Goal: Task Accomplishment & Management: Manage account settings

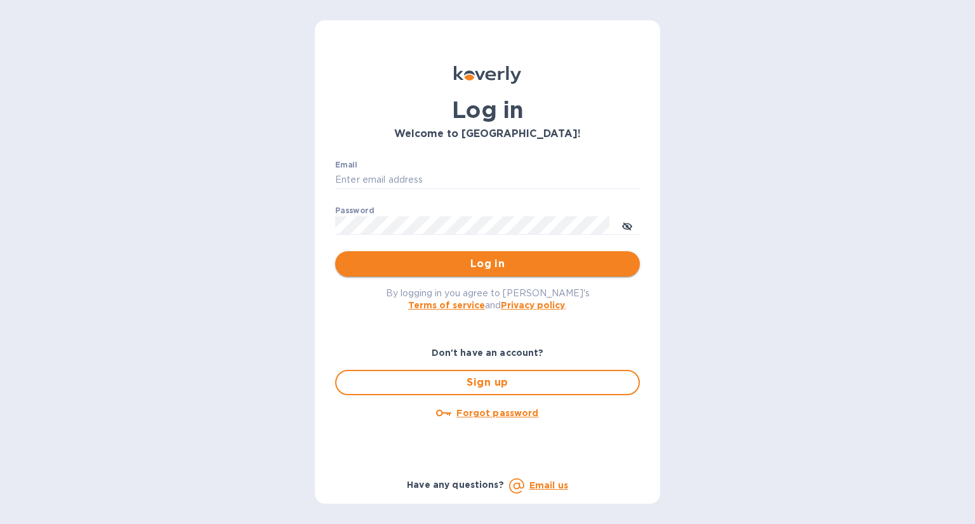
type input "[EMAIL_ADDRESS][DOMAIN_NAME]"
click at [470, 265] on span "Log in" at bounding box center [487, 263] width 284 height 15
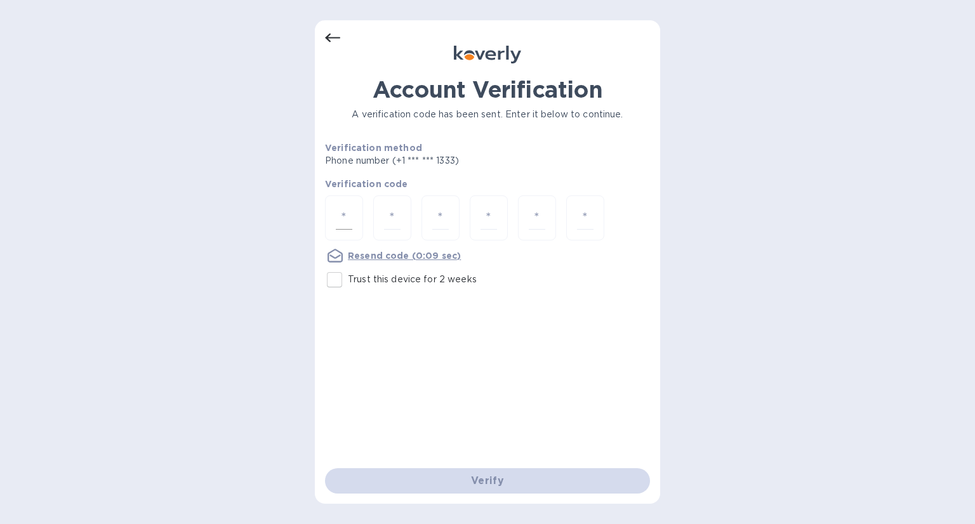
click at [338, 214] on input "number" at bounding box center [344, 217] width 17 height 23
type input "2"
type input "5"
type input "9"
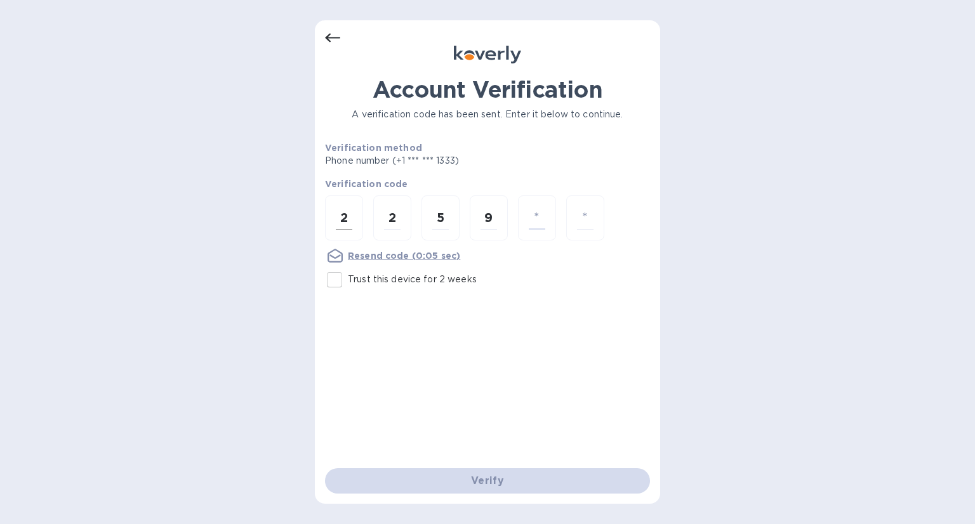
type input "0"
type input "9"
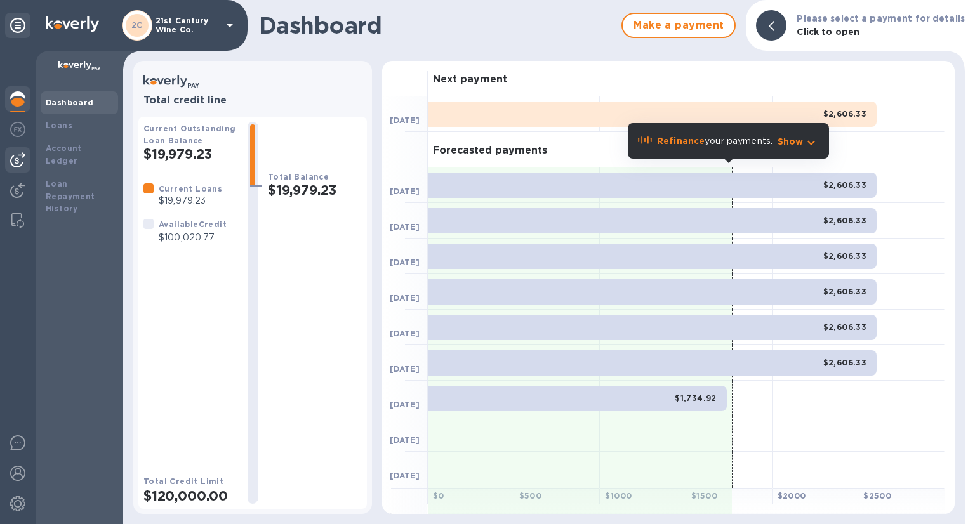
click at [18, 157] on img at bounding box center [17, 159] width 15 height 15
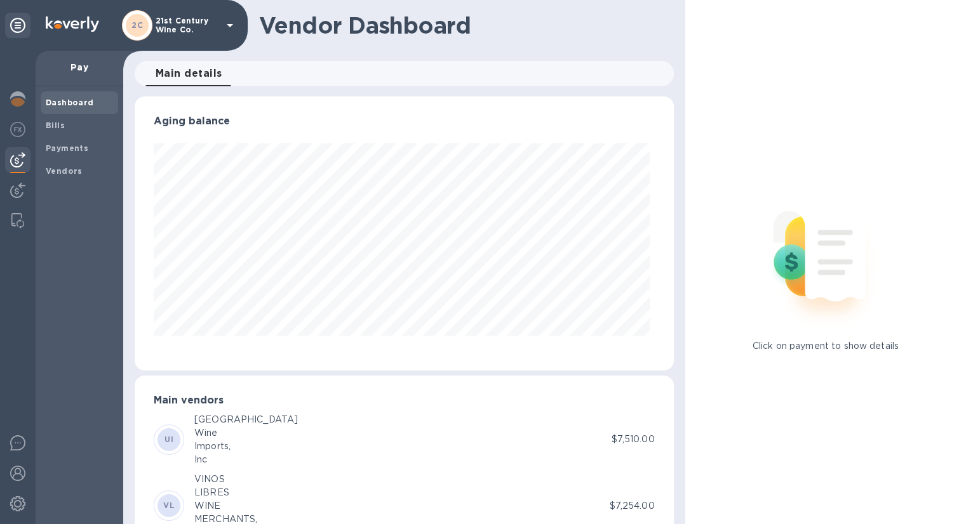
scroll to position [274, 533]
click at [57, 128] on b "Bills" at bounding box center [55, 126] width 19 height 10
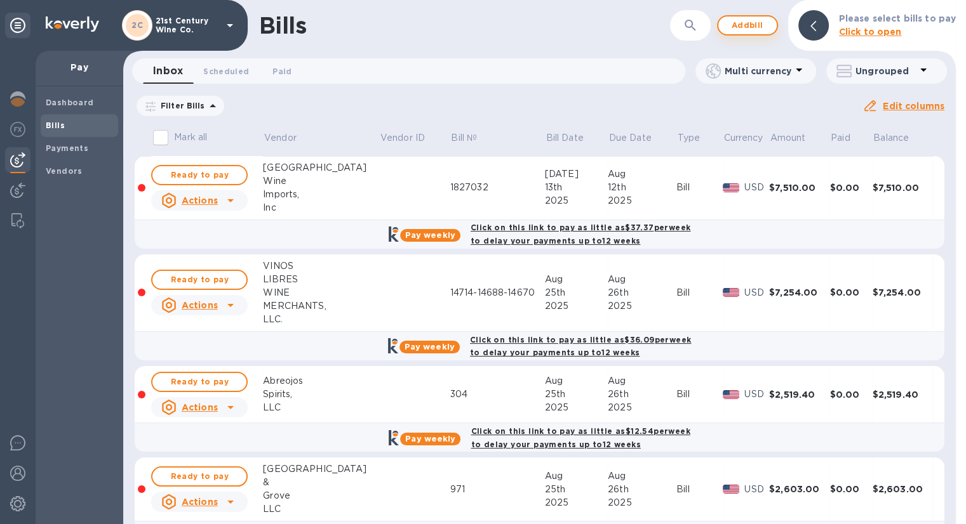
click at [739, 27] on span "Add bill" at bounding box center [747, 25] width 38 height 15
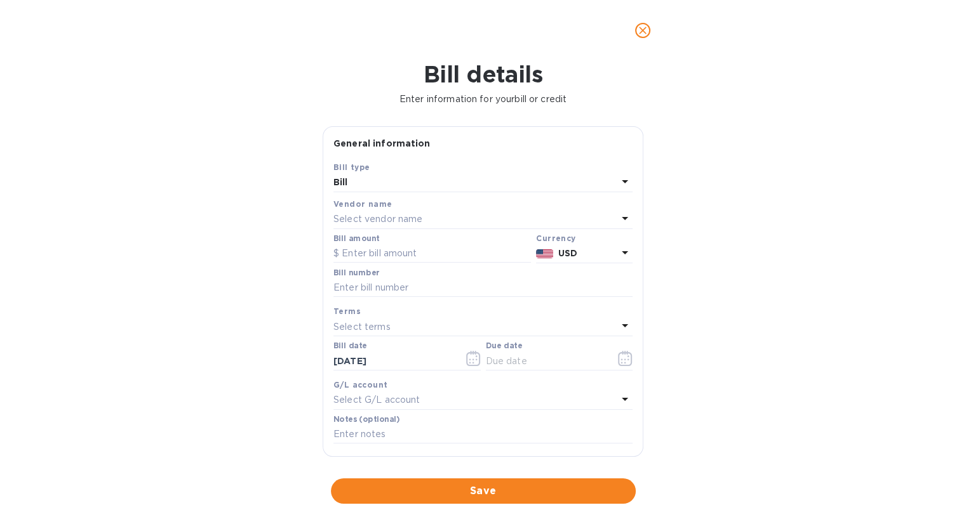
click at [408, 218] on p "Select vendor name" at bounding box center [377, 219] width 89 height 13
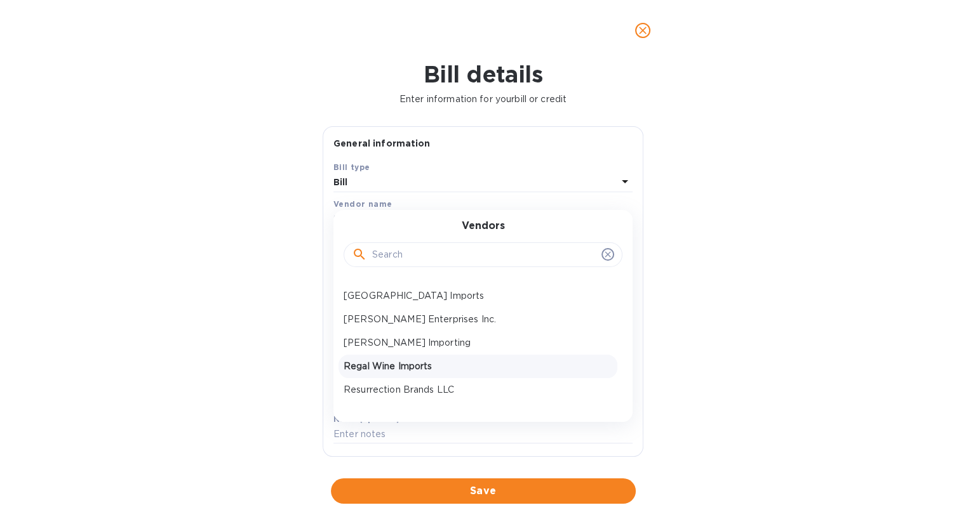
scroll to position [190, 0]
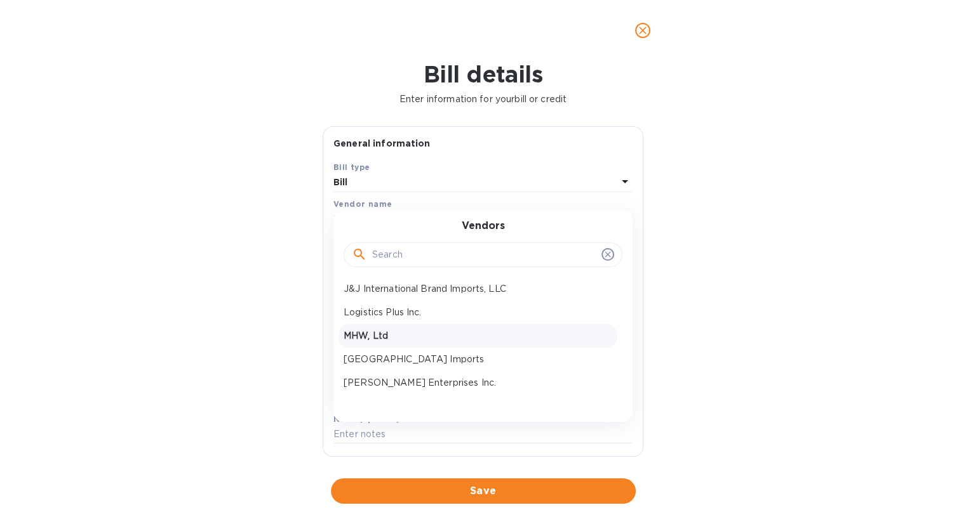
click at [411, 332] on p "MHW, Ltd" at bounding box center [477, 336] width 269 height 13
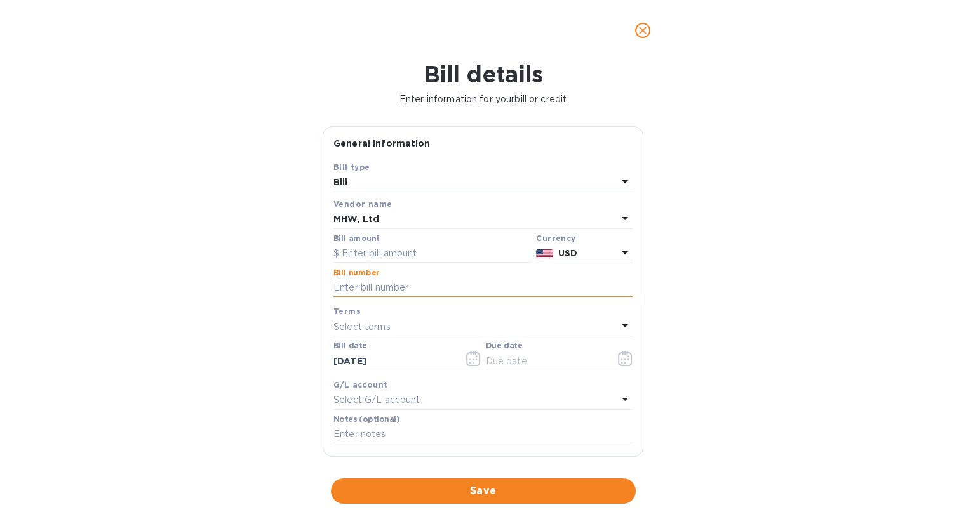
click at [394, 291] on input "text" at bounding box center [482, 288] width 299 height 19
paste input "6HA000050277"
type input "6HA000050277"
click at [404, 250] on input "text" at bounding box center [431, 253] width 197 height 19
type input "930"
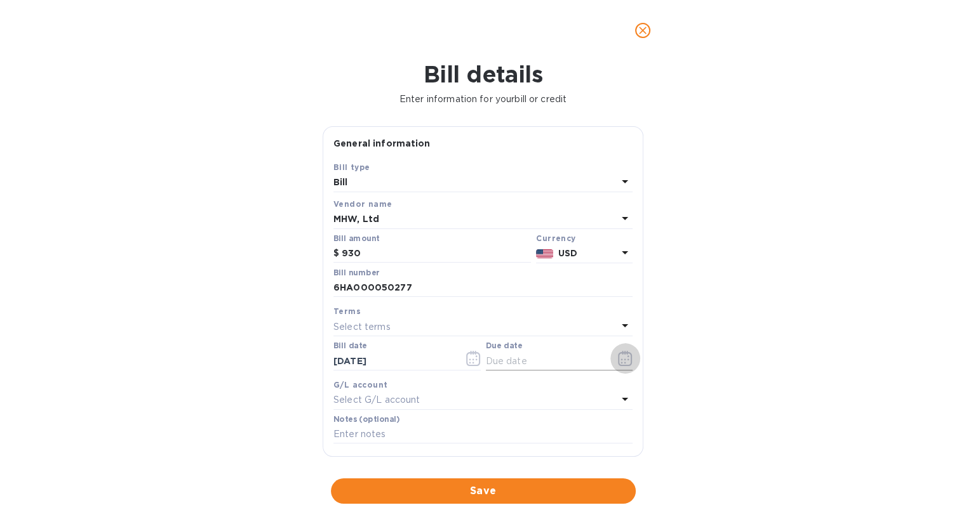
click at [618, 359] on icon "button" at bounding box center [625, 358] width 15 height 15
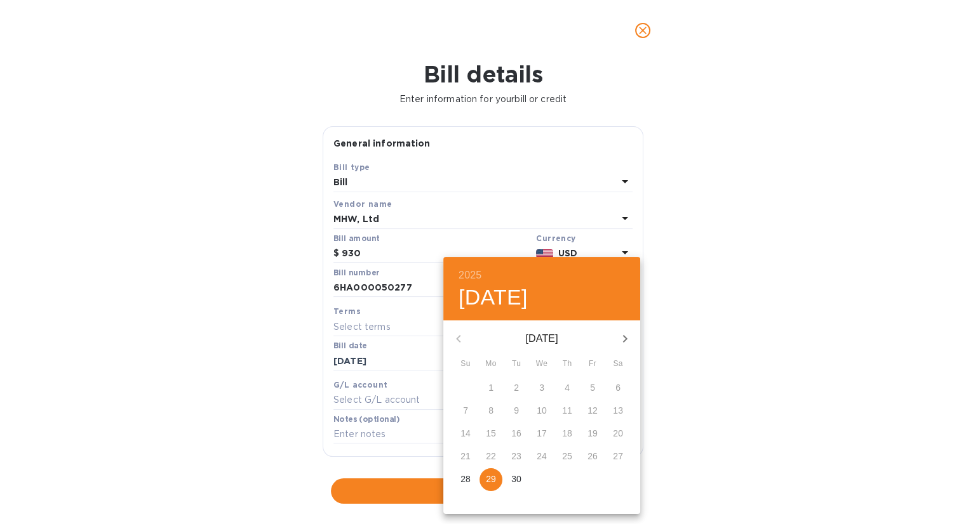
click at [492, 478] on p "29" at bounding box center [491, 479] width 10 height 13
type input "09/29/2025"
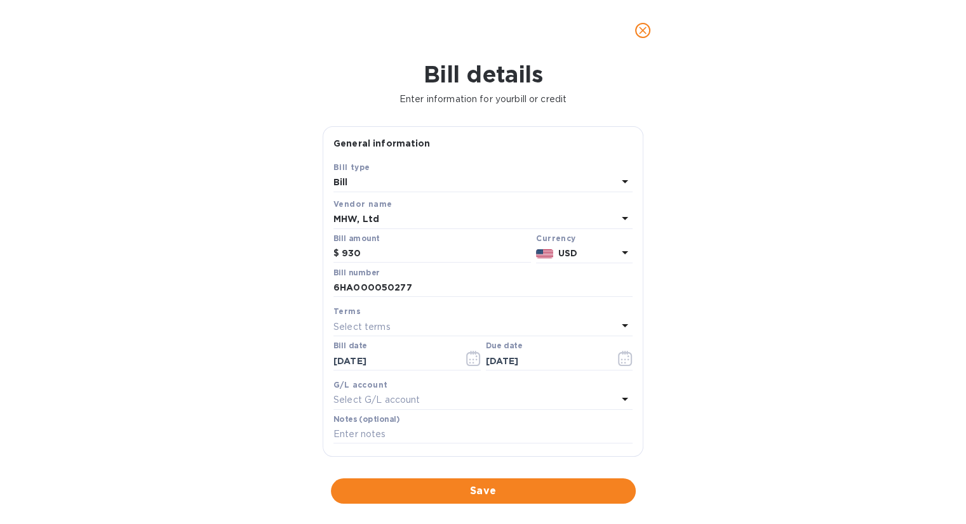
click at [486, 489] on span "Save" at bounding box center [483, 491] width 284 height 15
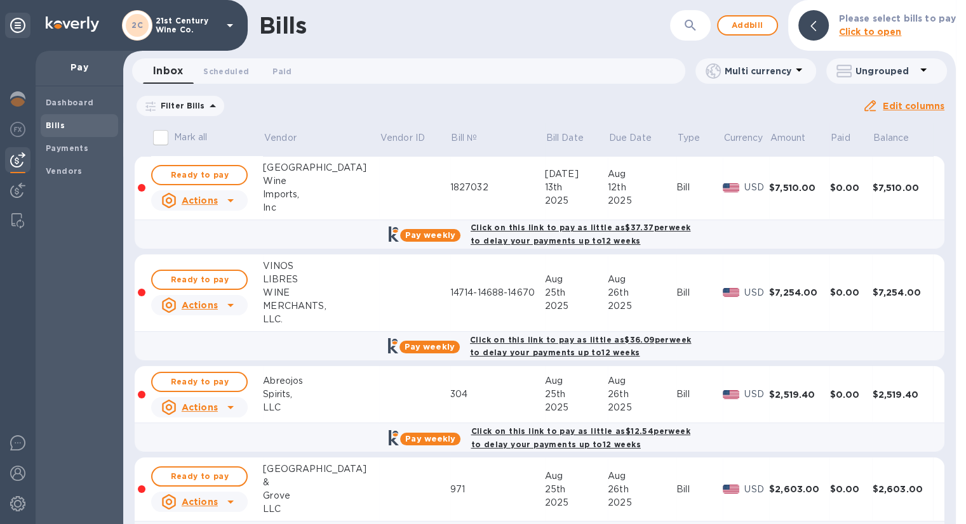
scroll to position [132, 0]
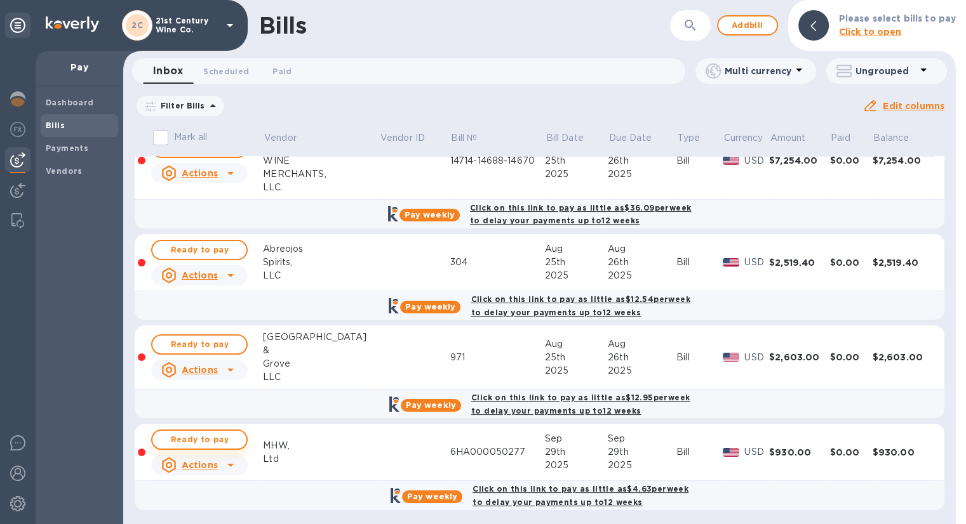
click at [239, 436] on button "Ready to pay" at bounding box center [199, 440] width 97 height 20
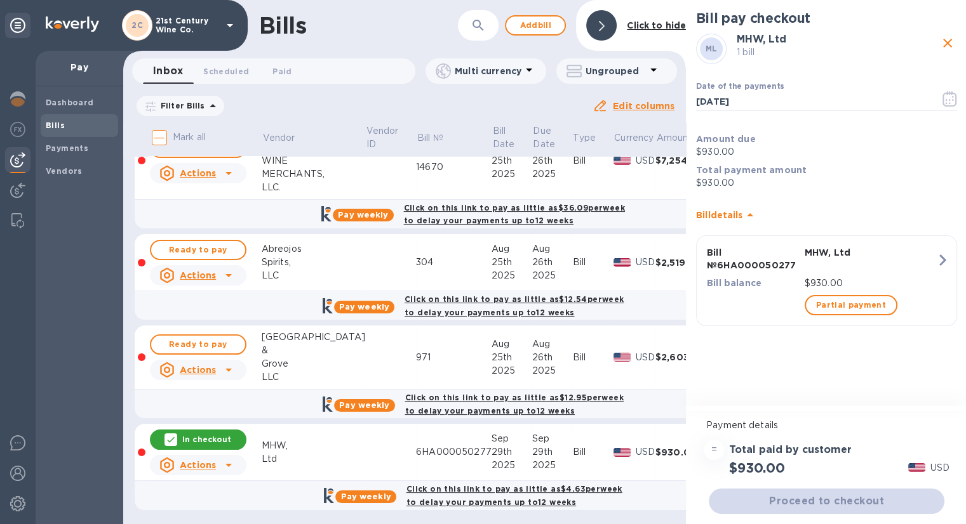
click at [825, 488] on div "Proceed to checkout" at bounding box center [826, 501] width 241 height 30
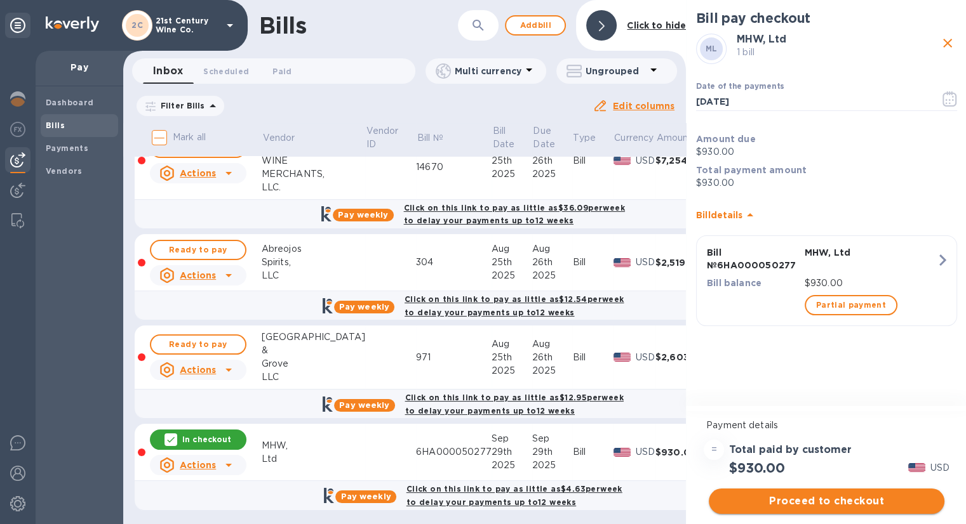
click at [823, 495] on span "Proceed to checkout" at bounding box center [826, 501] width 215 height 15
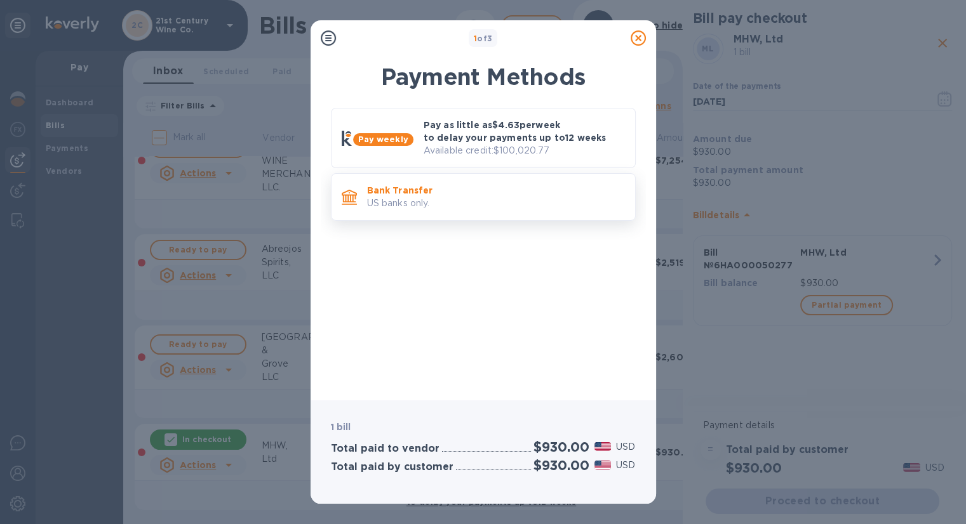
click at [404, 203] on p "US banks only." at bounding box center [496, 203] width 258 height 13
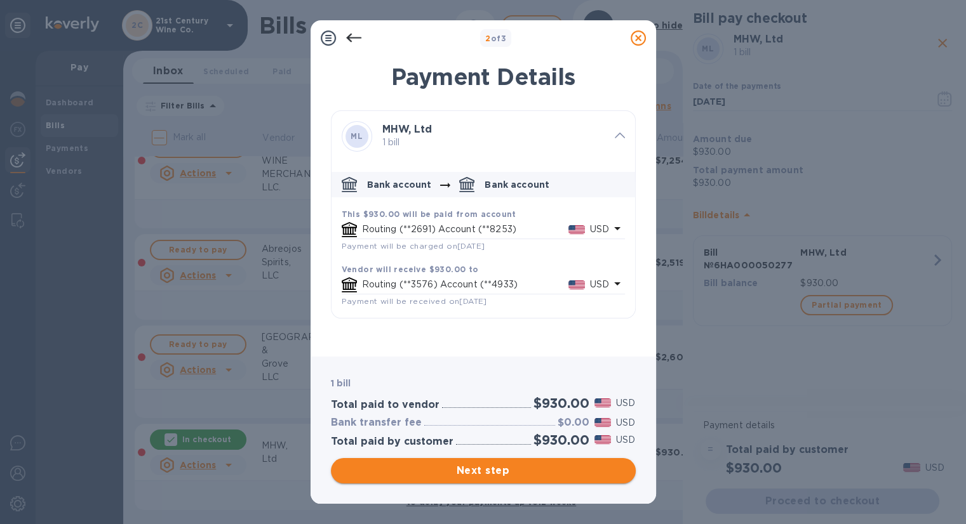
click at [542, 468] on span "Next step" at bounding box center [483, 470] width 284 height 15
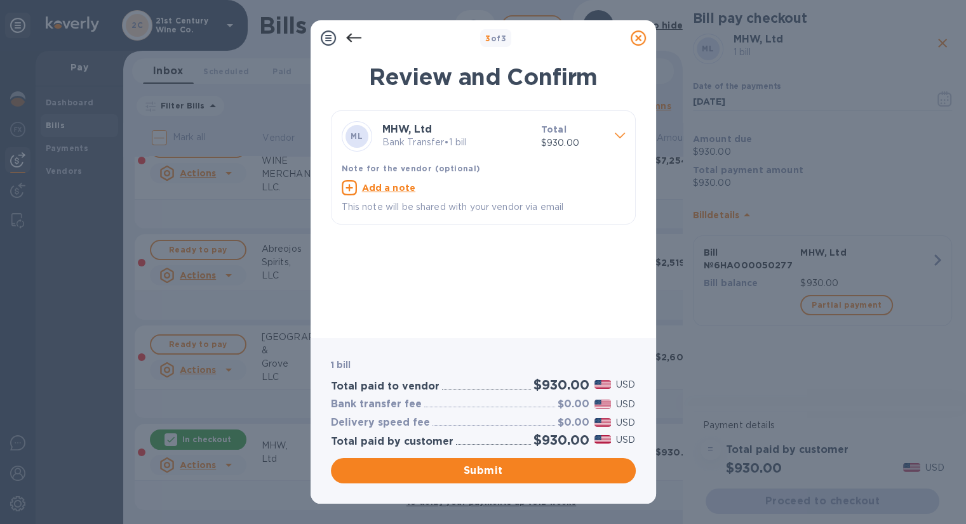
click at [542, 468] on span "Submit" at bounding box center [483, 470] width 284 height 15
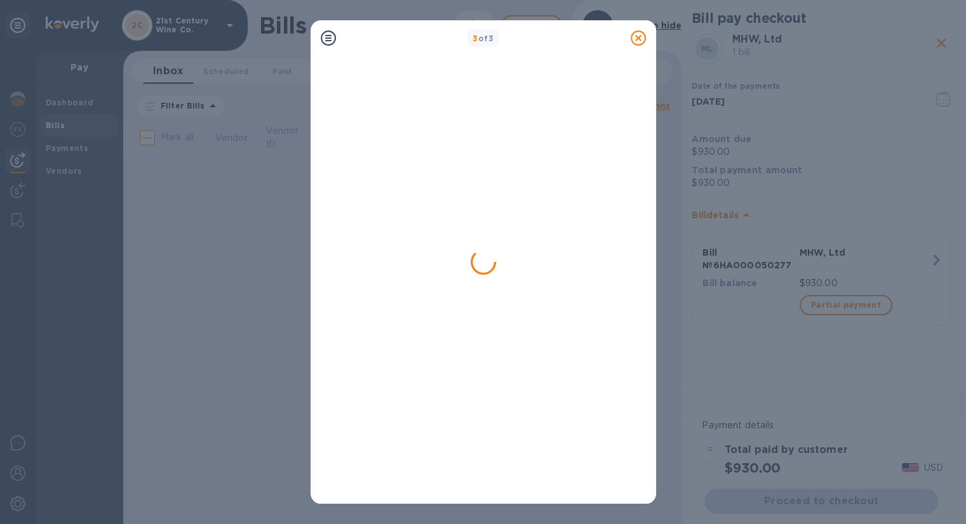
scroll to position [0, 0]
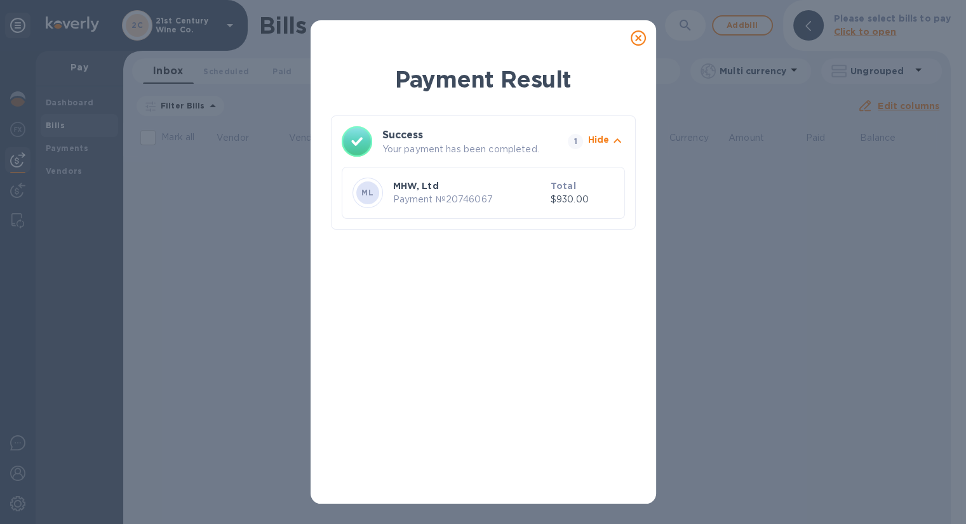
click at [638, 39] on icon at bounding box center [637, 37] width 15 height 15
